Goal: Navigation & Orientation: Find specific page/section

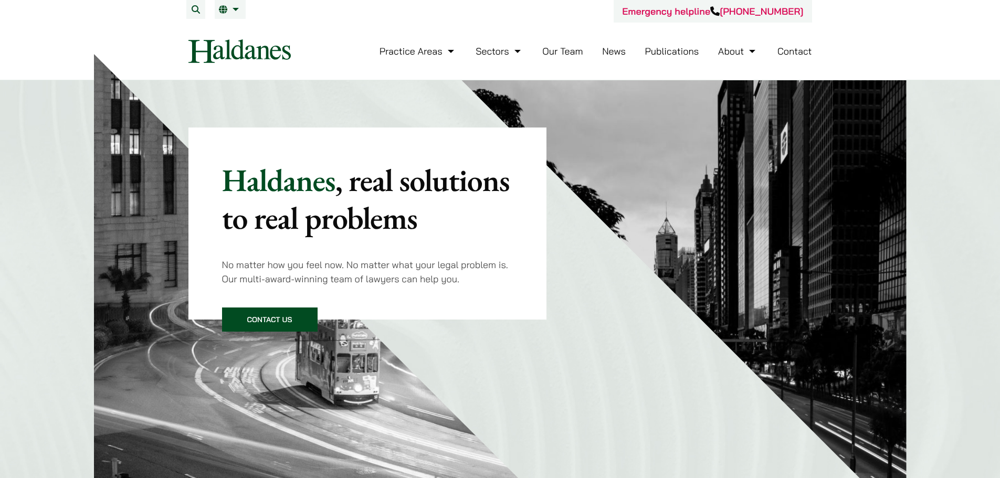
click at [615, 46] on link "News" at bounding box center [614, 51] width 24 height 12
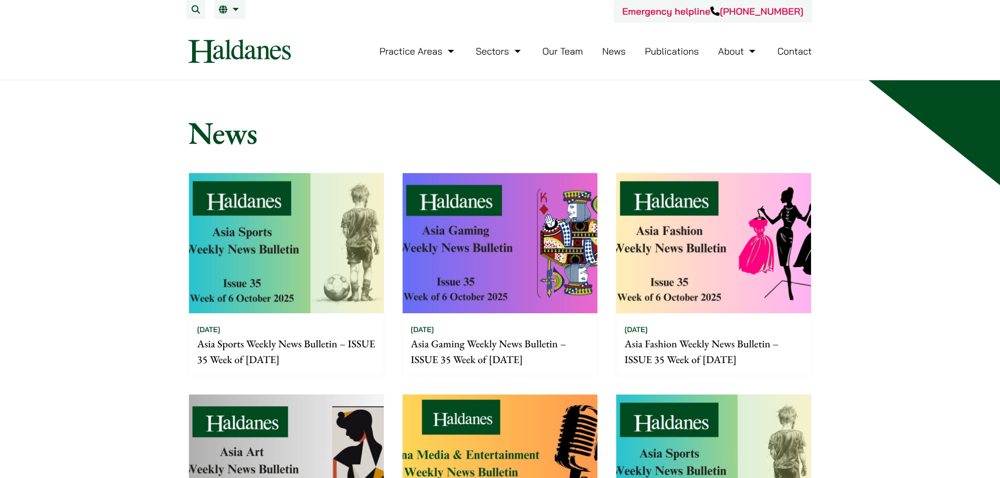
click at [560, 48] on link "Our Team" at bounding box center [563, 51] width 40 height 12
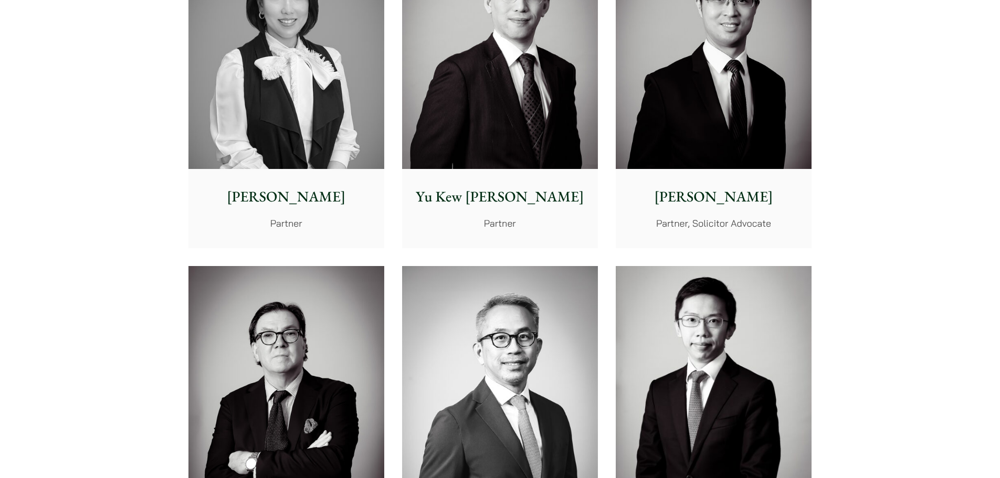
scroll to position [1050, 0]
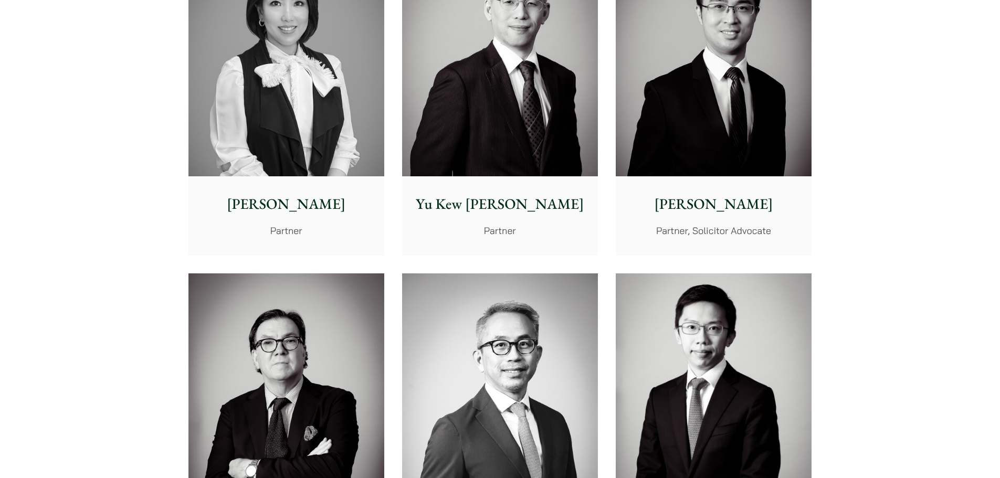
click at [467, 121] on img at bounding box center [500, 53] width 196 height 245
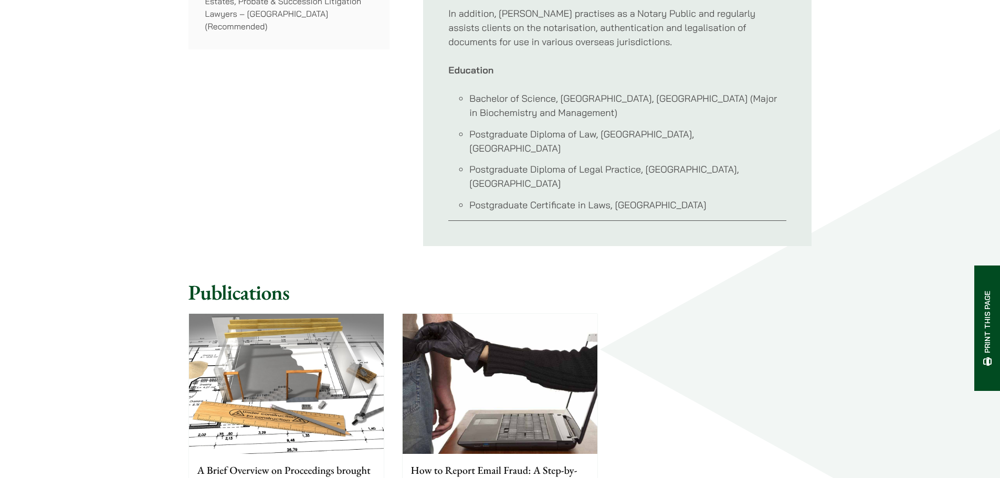
scroll to position [893, 0]
